Goal: Transaction & Acquisition: Purchase product/service

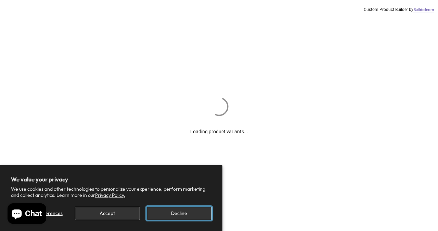
click at [178, 213] on button "Decline" at bounding box center [179, 213] width 65 height 13
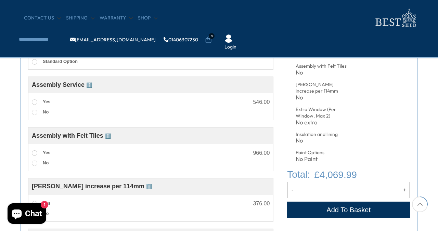
scroll to position [325, 0]
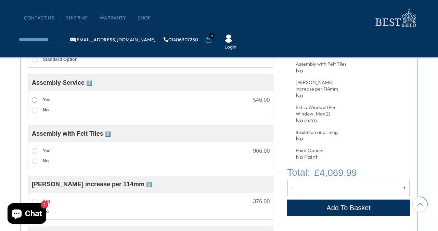
click at [34, 101] on span at bounding box center [34, 100] width 5 height 5
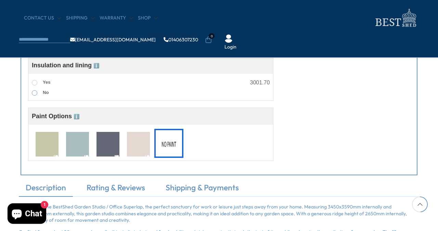
scroll to position [569, 0]
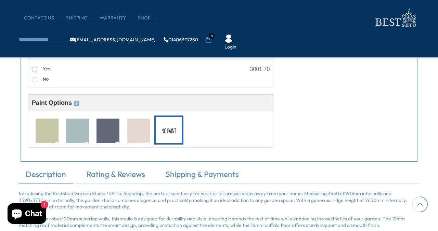
click at [34, 72] on span at bounding box center [34, 69] width 5 height 5
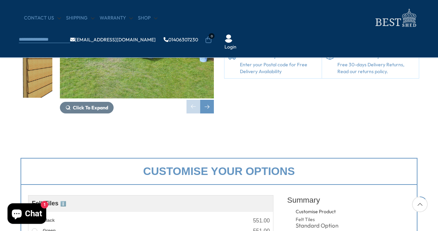
scroll to position [91, 0]
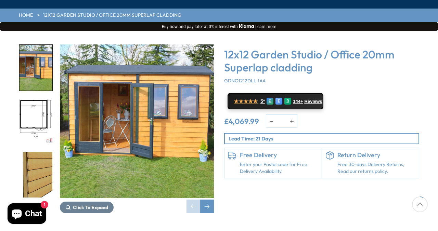
click at [134, 149] on img "1 / 16" at bounding box center [137, 121] width 154 height 154
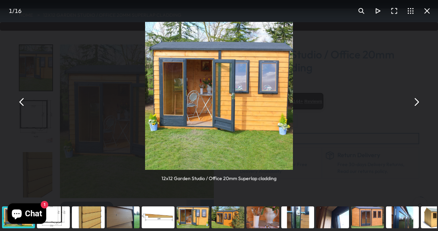
click at [415, 104] on button "You can close this modal content with the ESC key" at bounding box center [416, 102] width 16 height 16
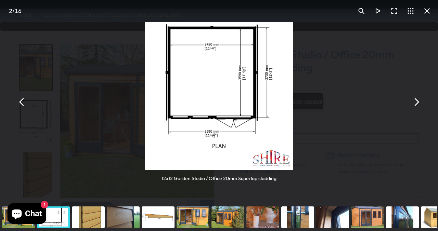
click at [415, 104] on button "You can close this modal content with the ESC key" at bounding box center [416, 102] width 16 height 16
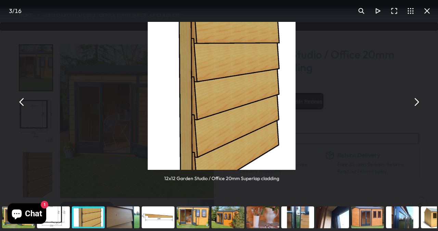
click at [415, 104] on button "You can close this modal content with the ESC key" at bounding box center [416, 102] width 16 height 16
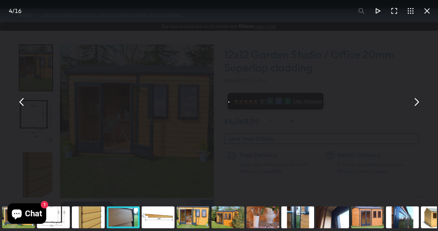
click at [415, 104] on button "You can close this modal content with the ESC key" at bounding box center [416, 102] width 16 height 16
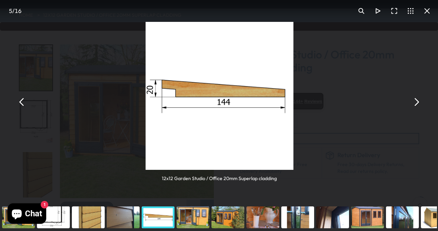
click at [415, 104] on button "You can close this modal content with the ESC key" at bounding box center [416, 102] width 16 height 16
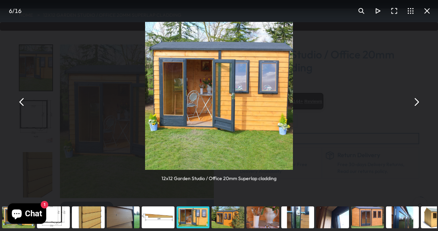
click at [426, 12] on button "You can close this modal content with the ESC key" at bounding box center [427, 11] width 16 height 16
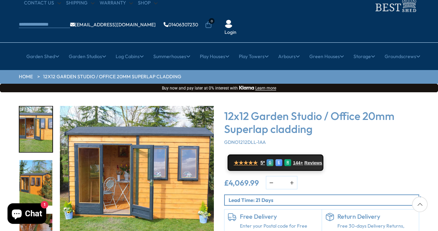
scroll to position [20, 0]
